Goal: Task Accomplishment & Management: Use online tool/utility

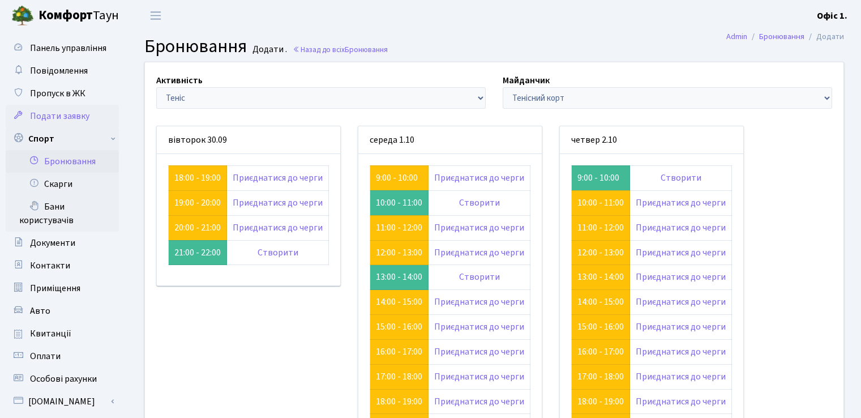
scroll to position [113, 0]
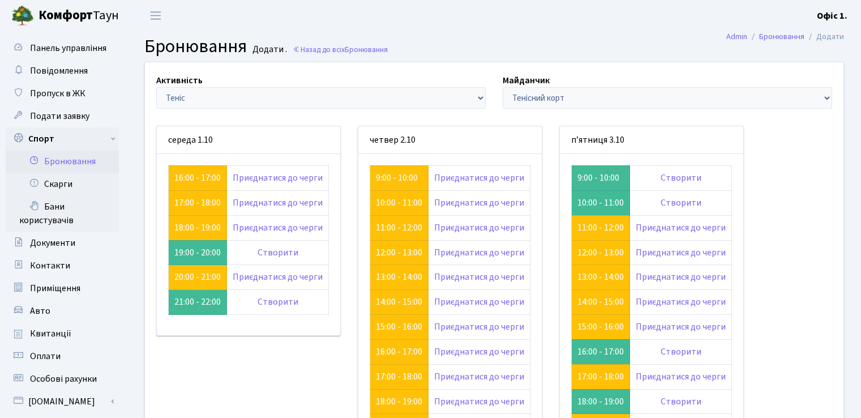
scroll to position [113, 0]
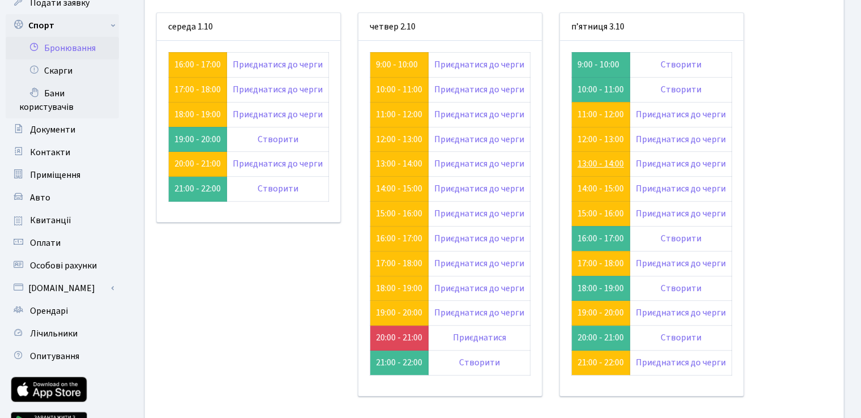
click at [577, 161] on link "13:00 - 14:00" at bounding box center [600, 163] width 46 height 12
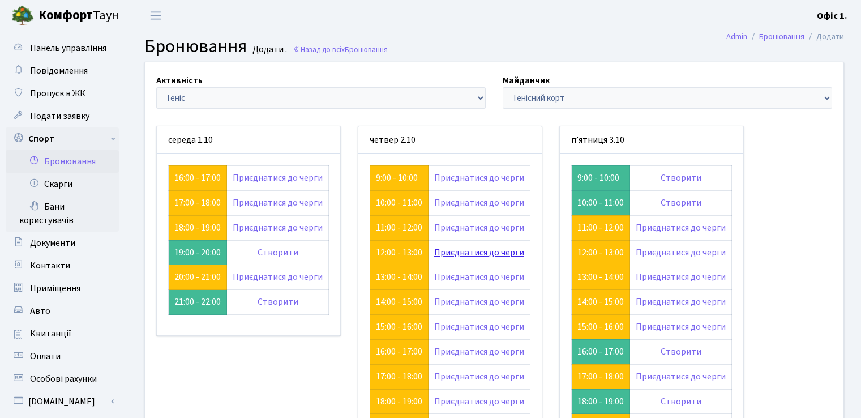
scroll to position [113, 0]
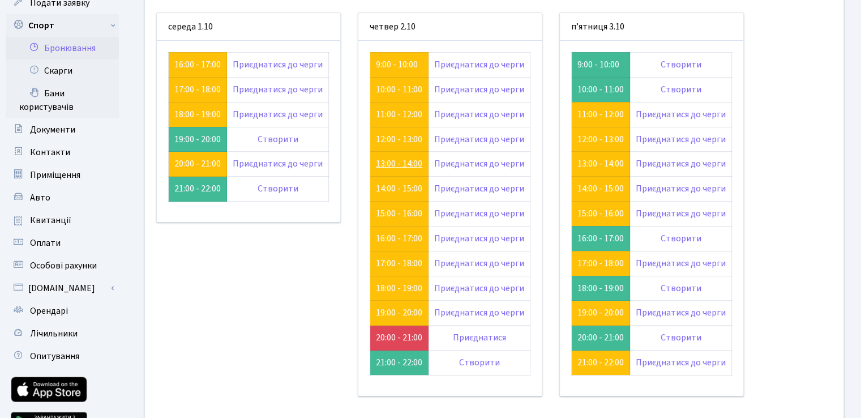
click at [408, 161] on link "13:00 - 14:00" at bounding box center [399, 163] width 46 height 12
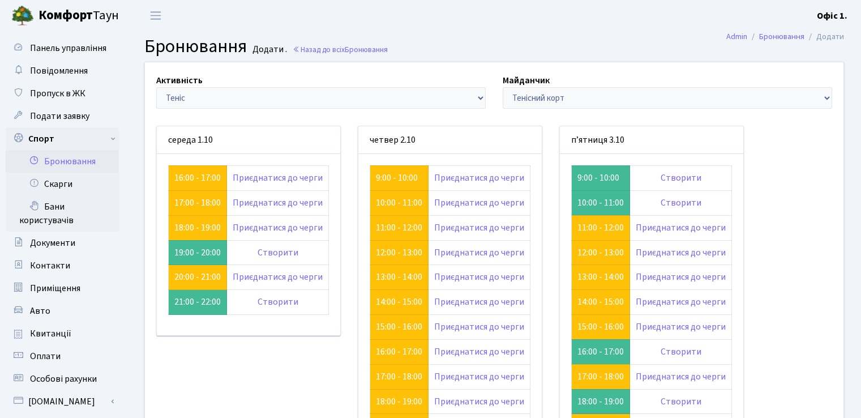
scroll to position [113, 0]
